Goal: Navigation & Orientation: Find specific page/section

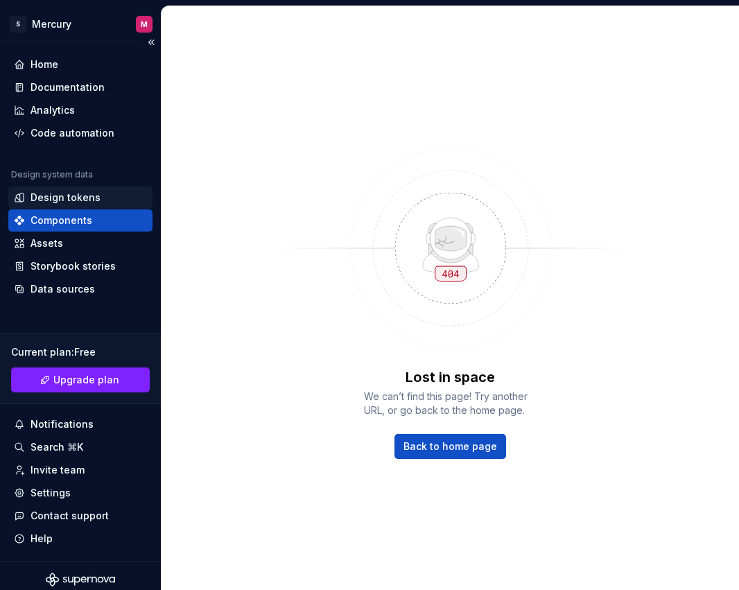
click at [61, 197] on div "Design tokens" at bounding box center [65, 198] width 70 height 14
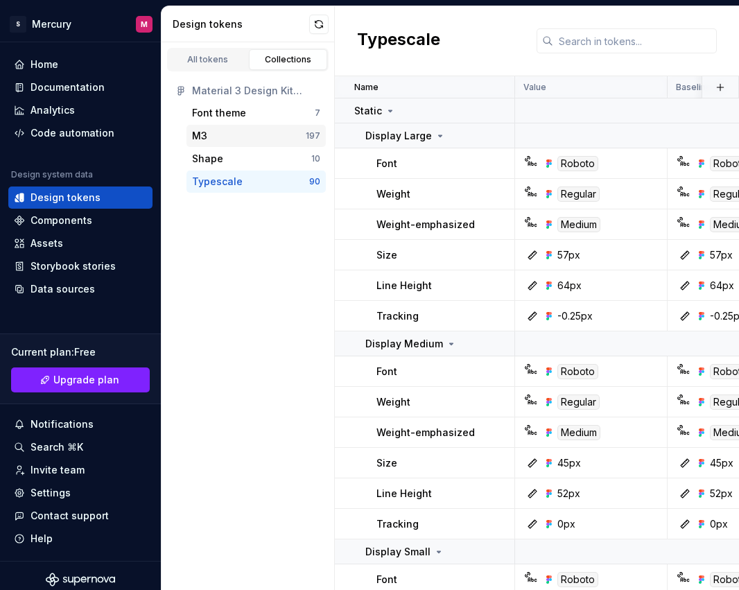
click at [232, 128] on div "M3 197" at bounding box center [255, 136] width 139 height 22
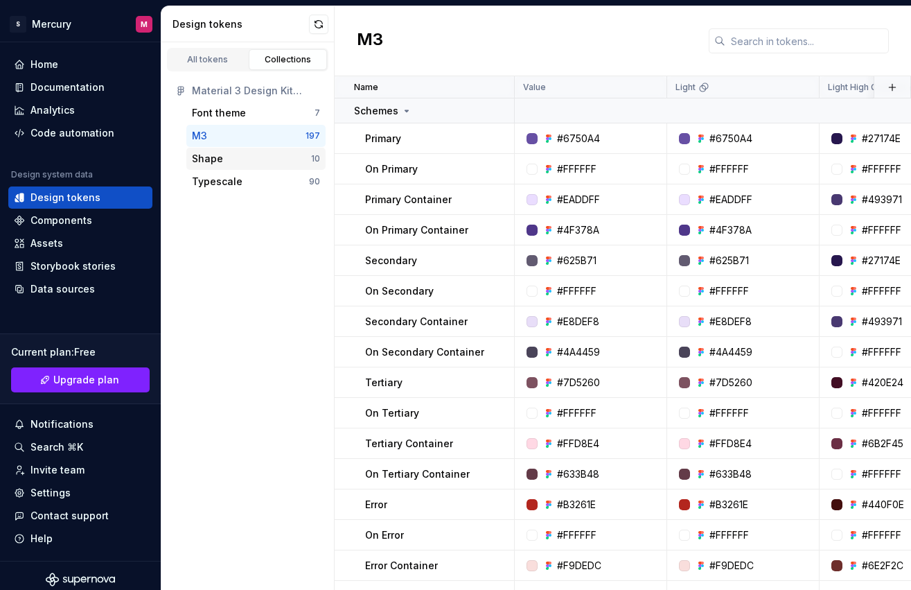
click at [210, 157] on div "Shape" at bounding box center [207, 159] width 31 height 14
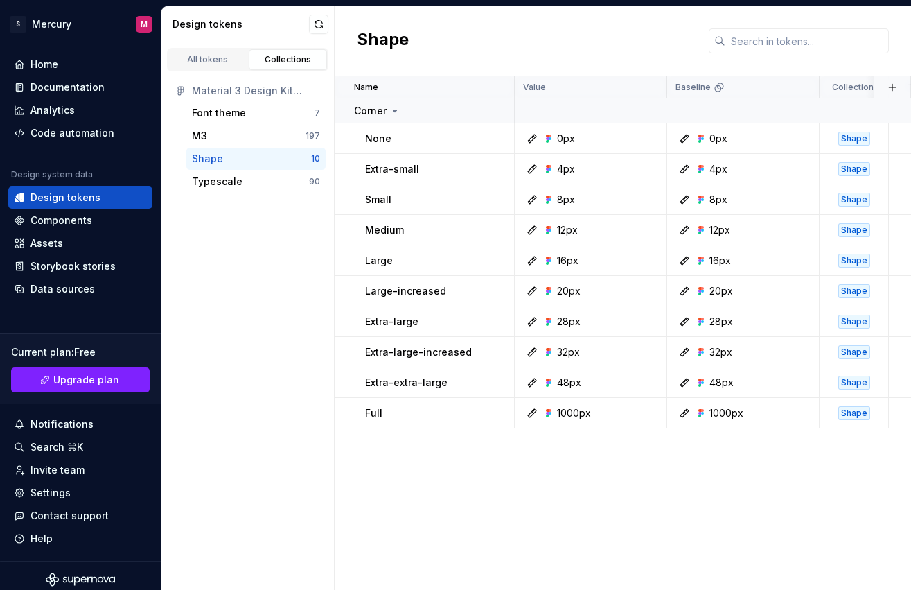
click at [250, 169] on div "Shape 10" at bounding box center [255, 159] width 139 height 22
click at [220, 178] on div "Typescale" at bounding box center [217, 182] width 51 height 14
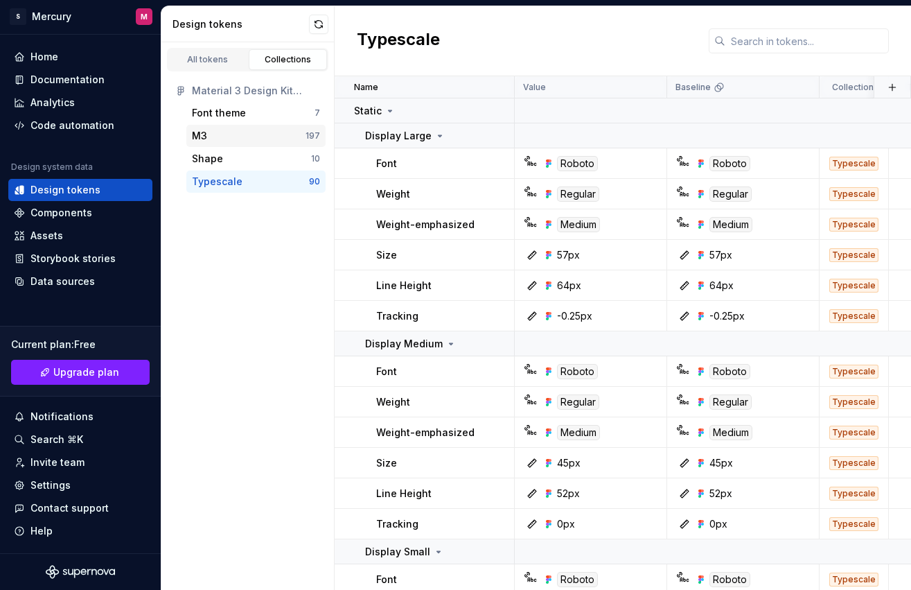
click at [217, 128] on div "M3 197" at bounding box center [255, 136] width 139 height 22
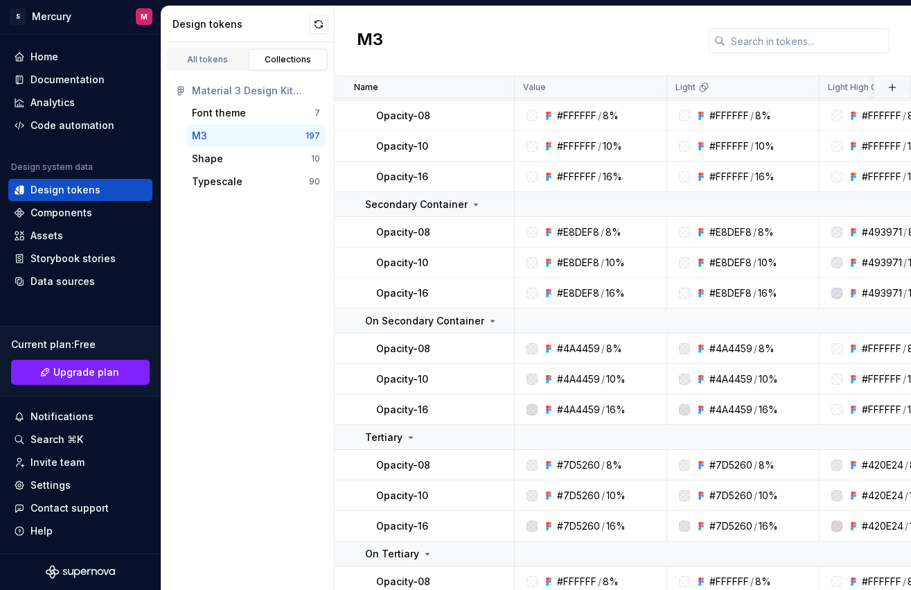
scroll to position [1386, 0]
